Goal: Task Accomplishment & Management: Use online tool/utility

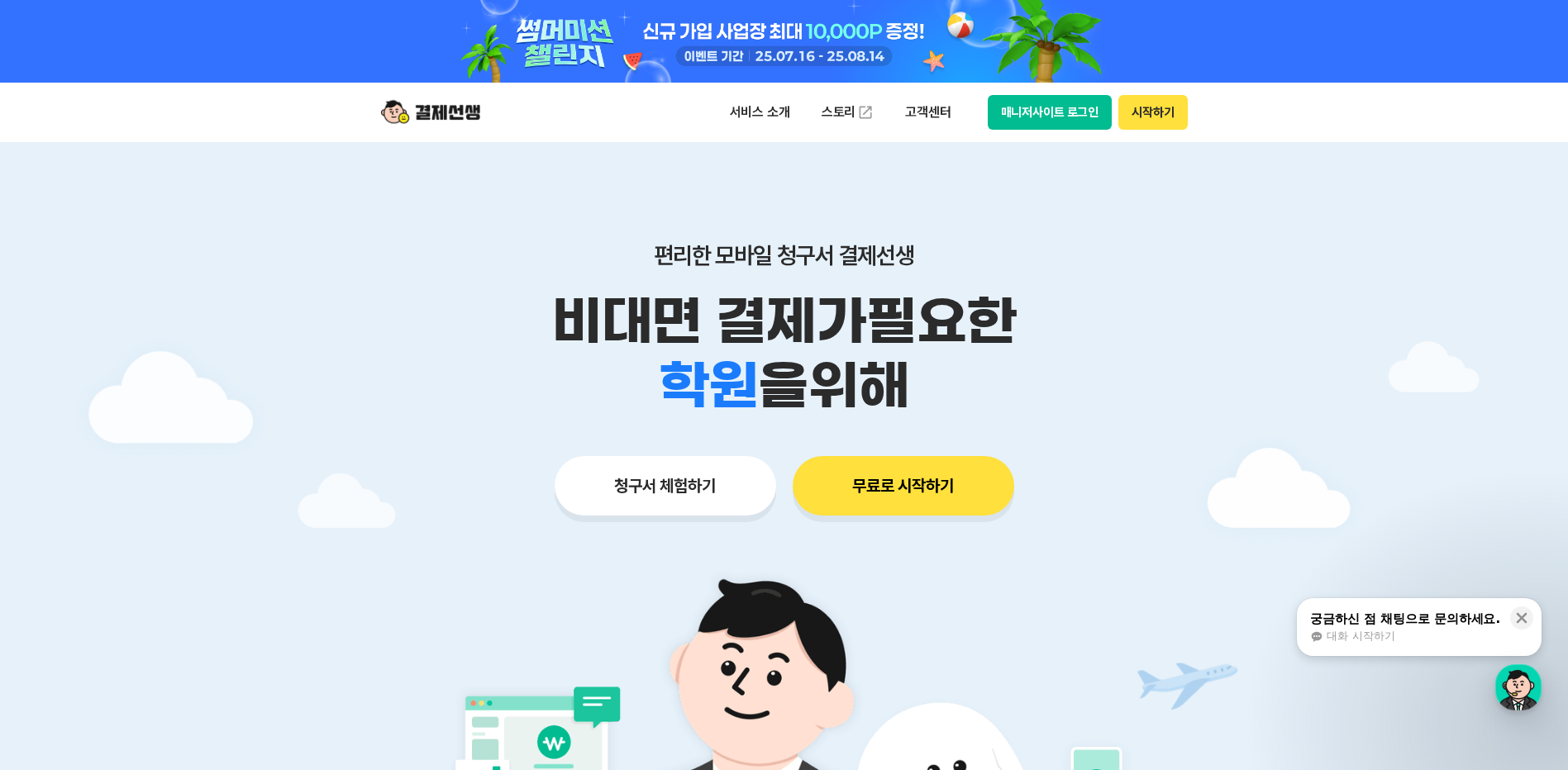
click at [635, 476] on button "청구서 체험하기" at bounding box center [665, 485] width 221 height 59
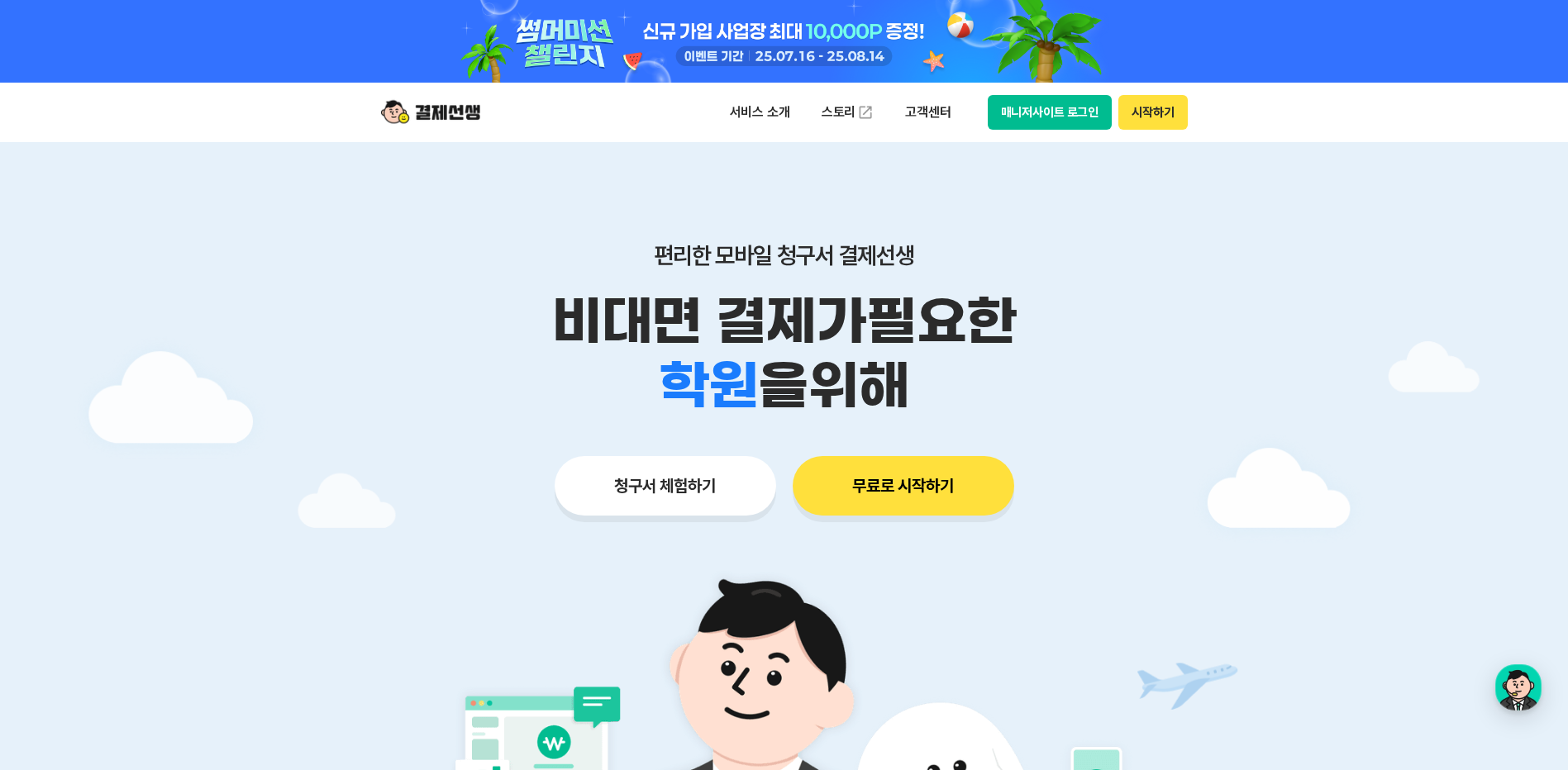
click at [1021, 113] on button "매니저사이트 로그인" at bounding box center [1050, 112] width 125 height 34
